Goal: Information Seeking & Learning: Learn about a topic

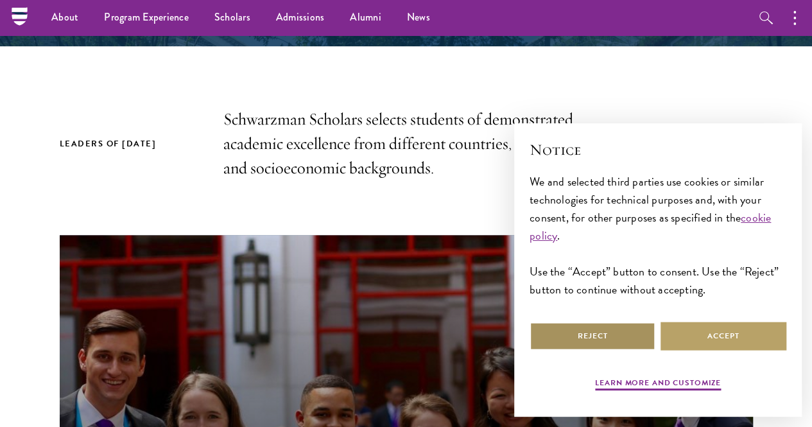
click at [617, 336] on button "Reject" at bounding box center [593, 336] width 126 height 29
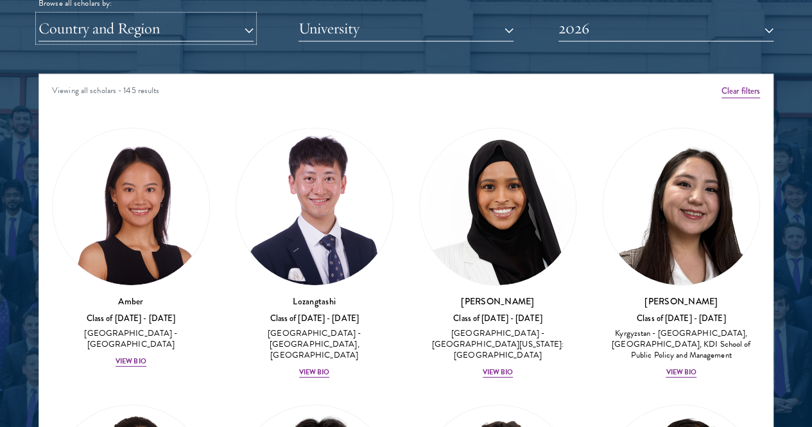
click at [238, 15] on button "Country and Region" at bounding box center [146, 28] width 215 height 26
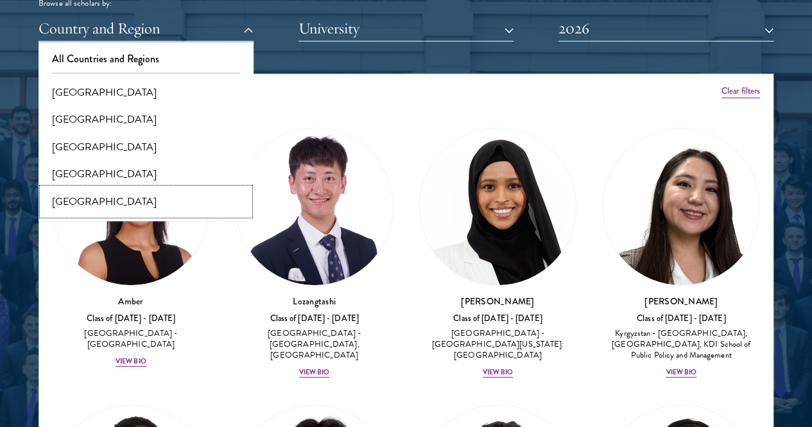
click at [108, 188] on button "[GEOGRAPHIC_DATA]" at bounding box center [145, 201] width 207 height 27
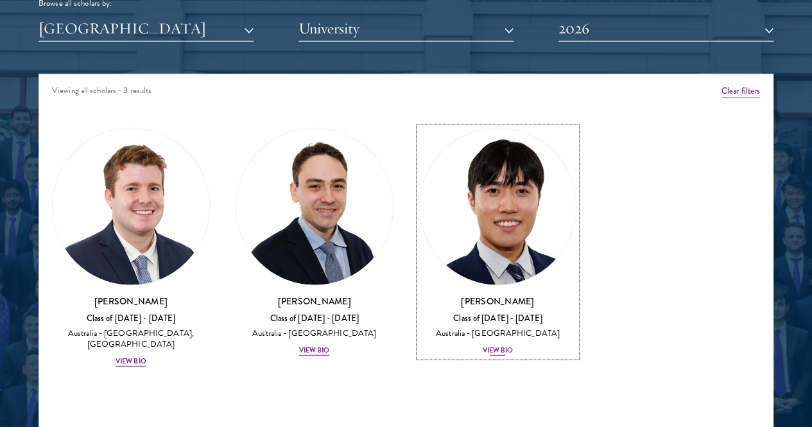
click at [419, 295] on div "[PERSON_NAME] Class of [DATE] - [DATE] [GEOGRAPHIC_DATA] - [GEOGRAPHIC_DATA] Vi…" at bounding box center [498, 326] width 158 height 62
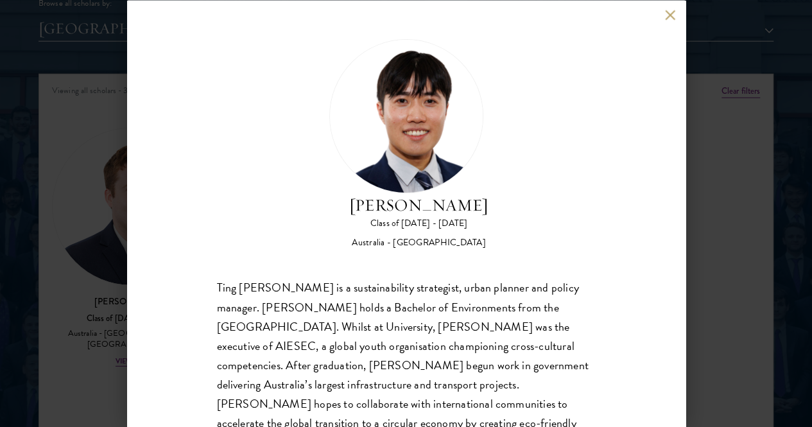
click at [672, 13] on button at bounding box center [670, 15] width 11 height 11
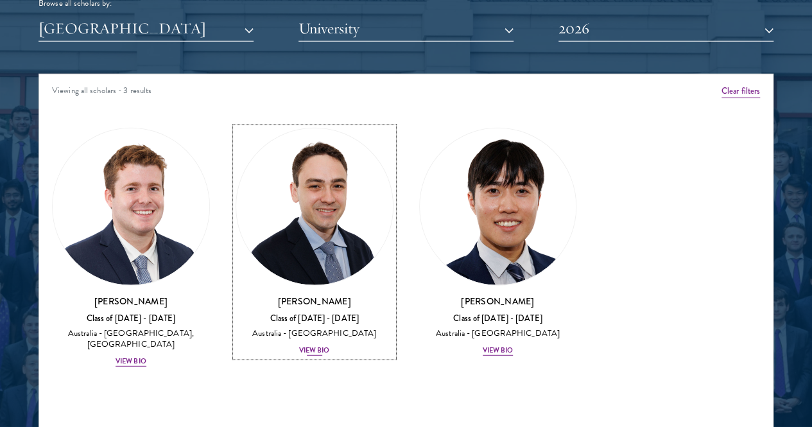
click at [299, 346] on div "View Bio" at bounding box center [314, 351] width 31 height 10
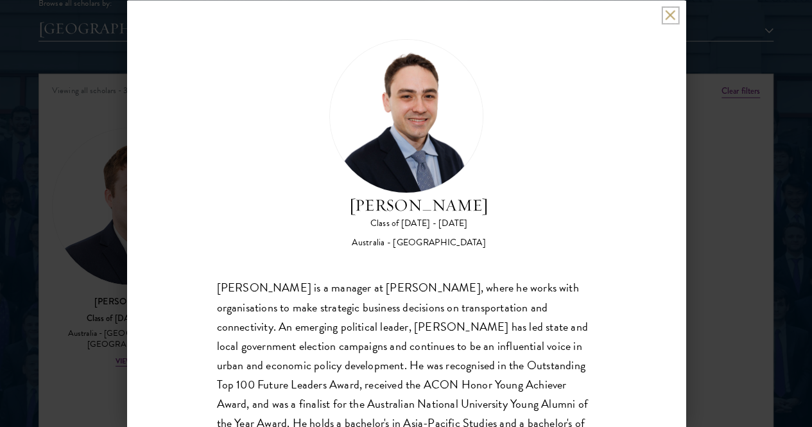
click at [666, 16] on button at bounding box center [670, 15] width 11 height 11
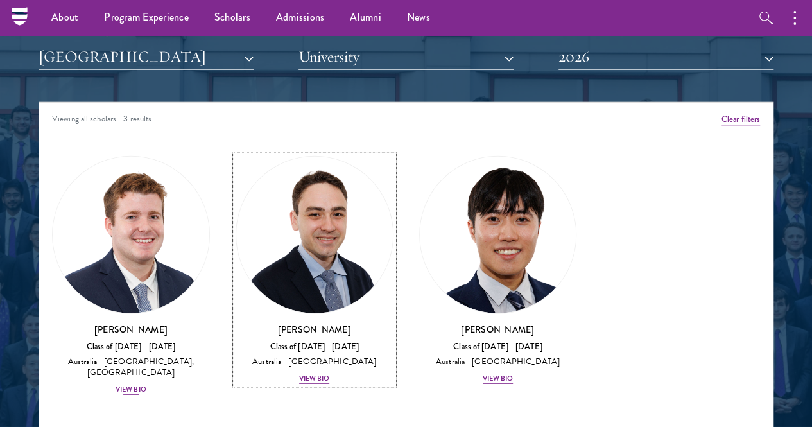
scroll to position [1572, 0]
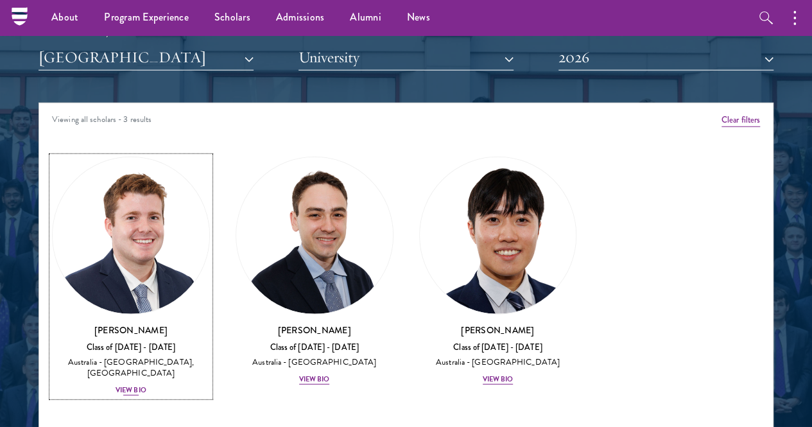
click at [146, 385] on div "View Bio" at bounding box center [131, 390] width 31 height 10
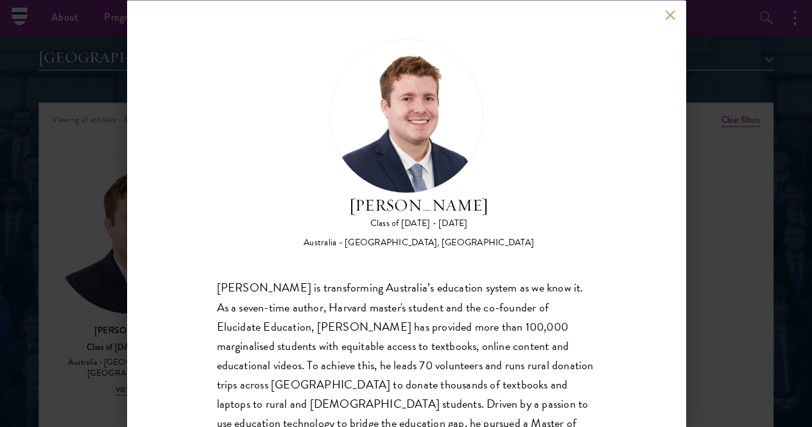
scroll to position [45, 0]
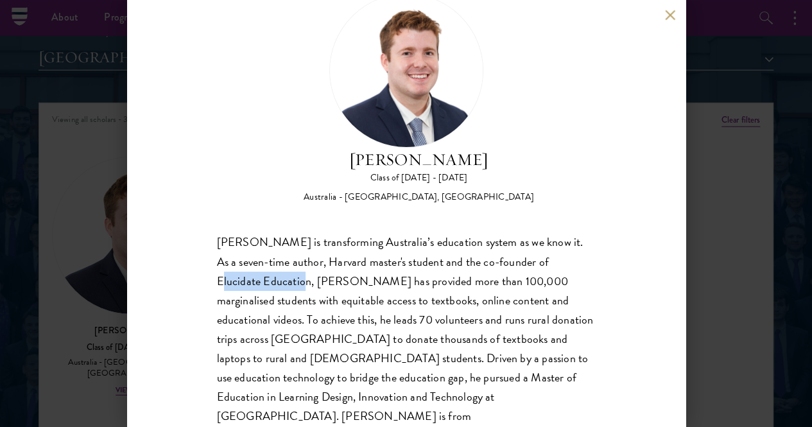
drag, startPoint x: 222, startPoint y: 228, endPoint x: 312, endPoint y: 232, distance: 90.7
click at [312, 233] on div "[PERSON_NAME] is transforming Australia’s education system as we know it. As a …" at bounding box center [406, 339] width 379 height 213
drag, startPoint x: 216, startPoint y: 238, endPoint x: 223, endPoint y: 227, distance: 13.5
click at [223, 233] on div "[PERSON_NAME] is transforming Australia’s education system as we know it. As a …" at bounding box center [406, 339] width 379 height 213
drag, startPoint x: 215, startPoint y: 231, endPoint x: 314, endPoint y: 229, distance: 98.9
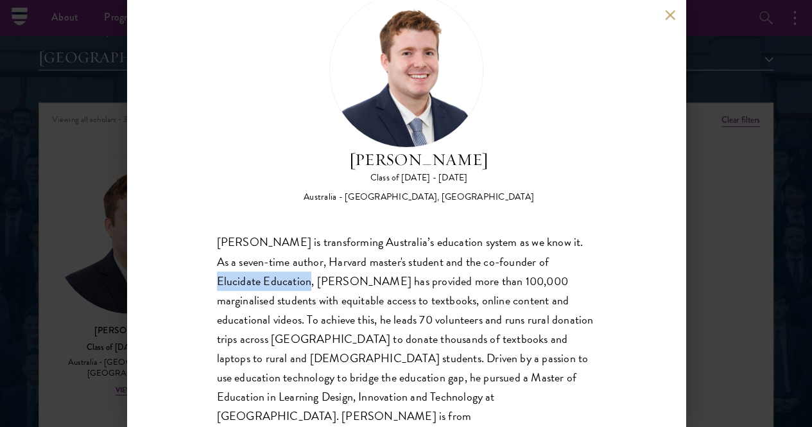
click at [314, 229] on div "[PERSON_NAME] Class of [DATE] - [DATE] [GEOGRAPHIC_DATA] - [GEOGRAPHIC_DATA], […" at bounding box center [406, 213] width 559 height 427
copy div "Elucidate Education"
click at [673, 12] on button at bounding box center [670, 15] width 11 height 11
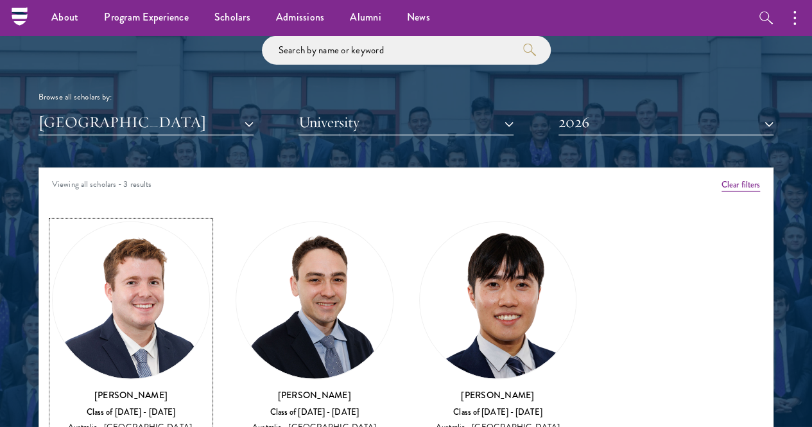
scroll to position [1505, 0]
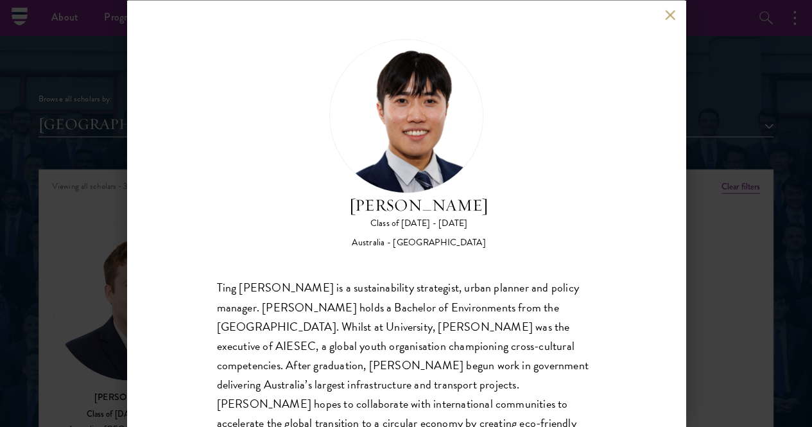
click at [675, 21] on div "[PERSON_NAME] Class of [DATE] - [DATE] [GEOGRAPHIC_DATA] - [GEOGRAPHIC_DATA] Ti…" at bounding box center [406, 213] width 559 height 427
drag, startPoint x: 397, startPoint y: 96, endPoint x: 480, endPoint y: 88, distance: 83.8
click at [480, 193] on h2 "[PERSON_NAME]" at bounding box center [418, 205] width 139 height 24
copy h2 "[PERSON_NAME]"
